Goal: Communication & Community: Answer question/provide support

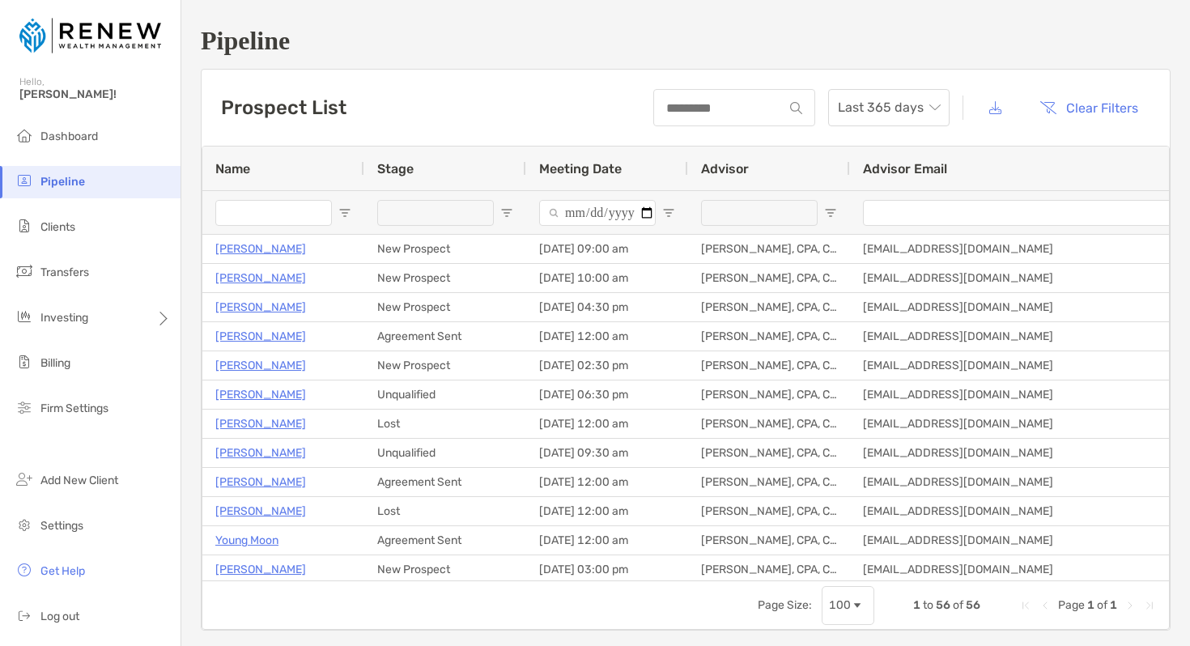
type input "**********"
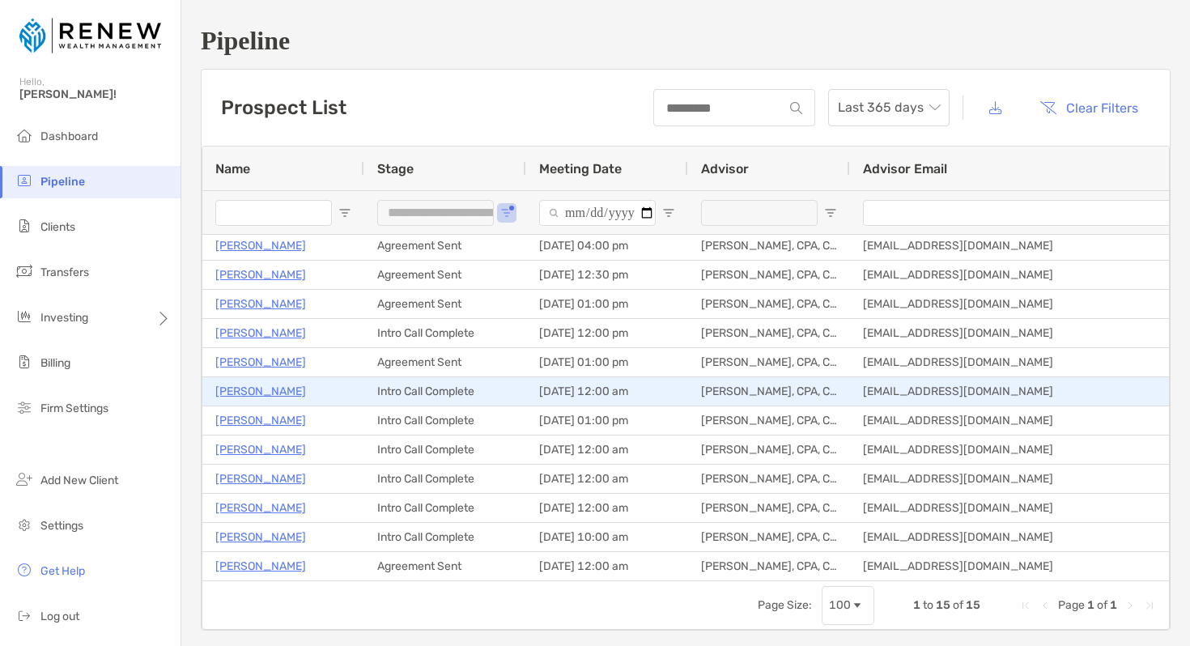
scroll to position [91, 0]
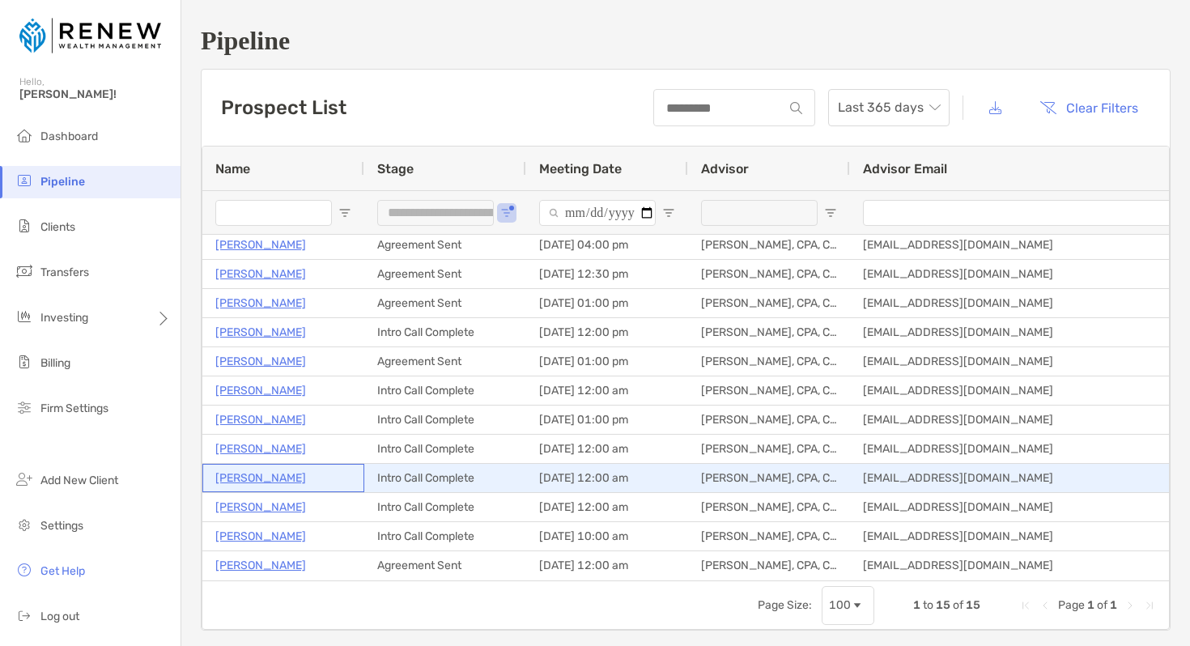
click at [278, 480] on p "[PERSON_NAME]" at bounding box center [260, 478] width 91 height 20
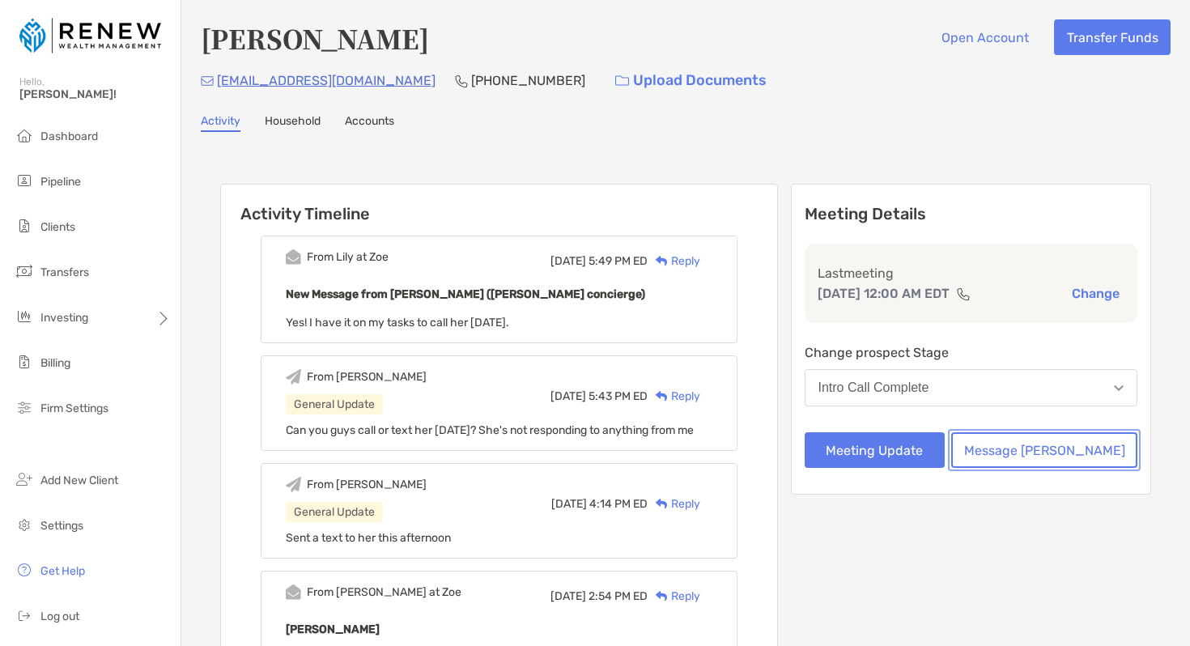
click at [1057, 447] on button "Message [PERSON_NAME]" at bounding box center [1044, 450] width 186 height 36
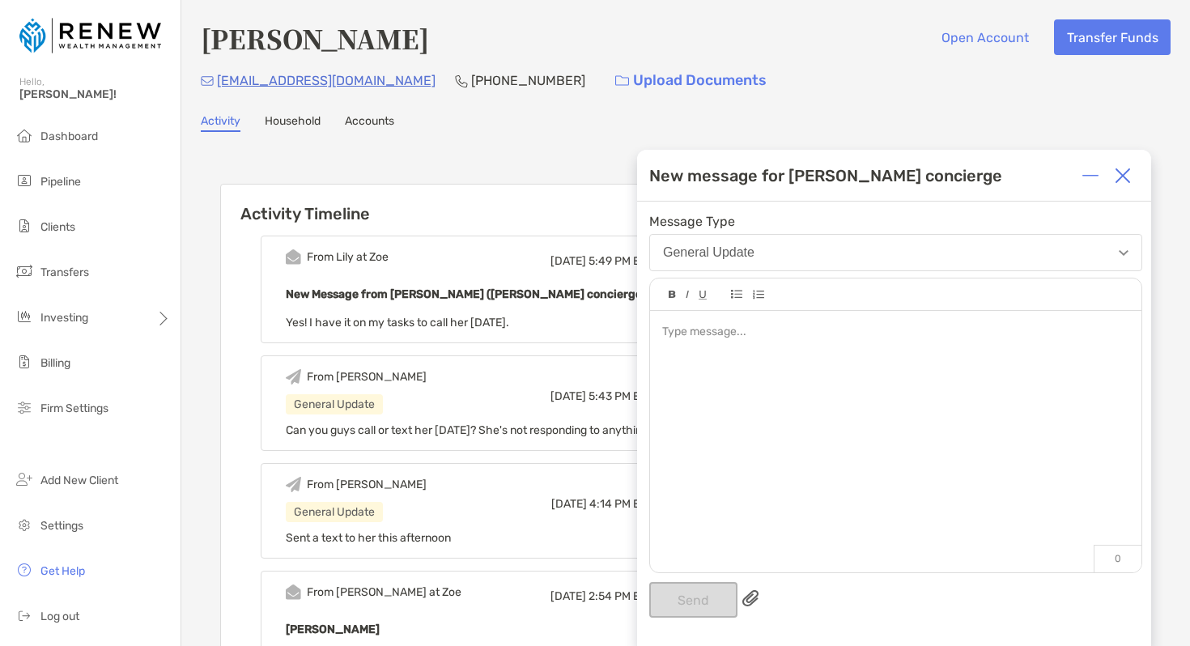
click at [746, 366] on div at bounding box center [895, 433] width 491 height 245
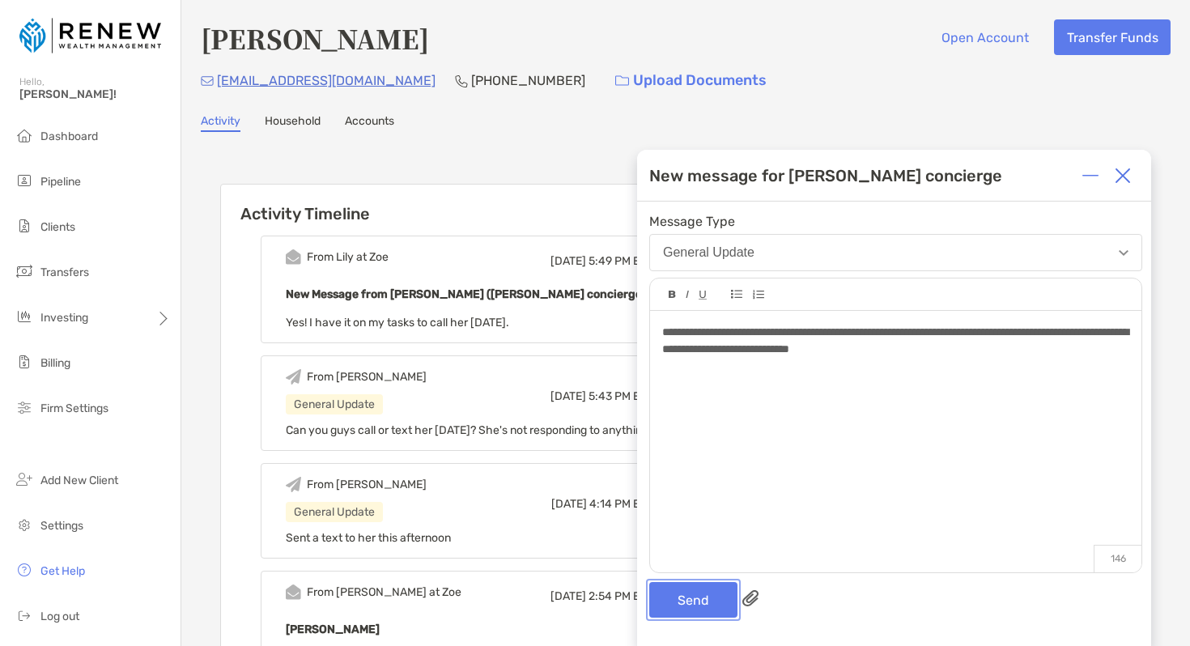
click at [696, 597] on button "Send" at bounding box center [693, 600] width 88 height 36
